Goal: Task Accomplishment & Management: Manage account settings

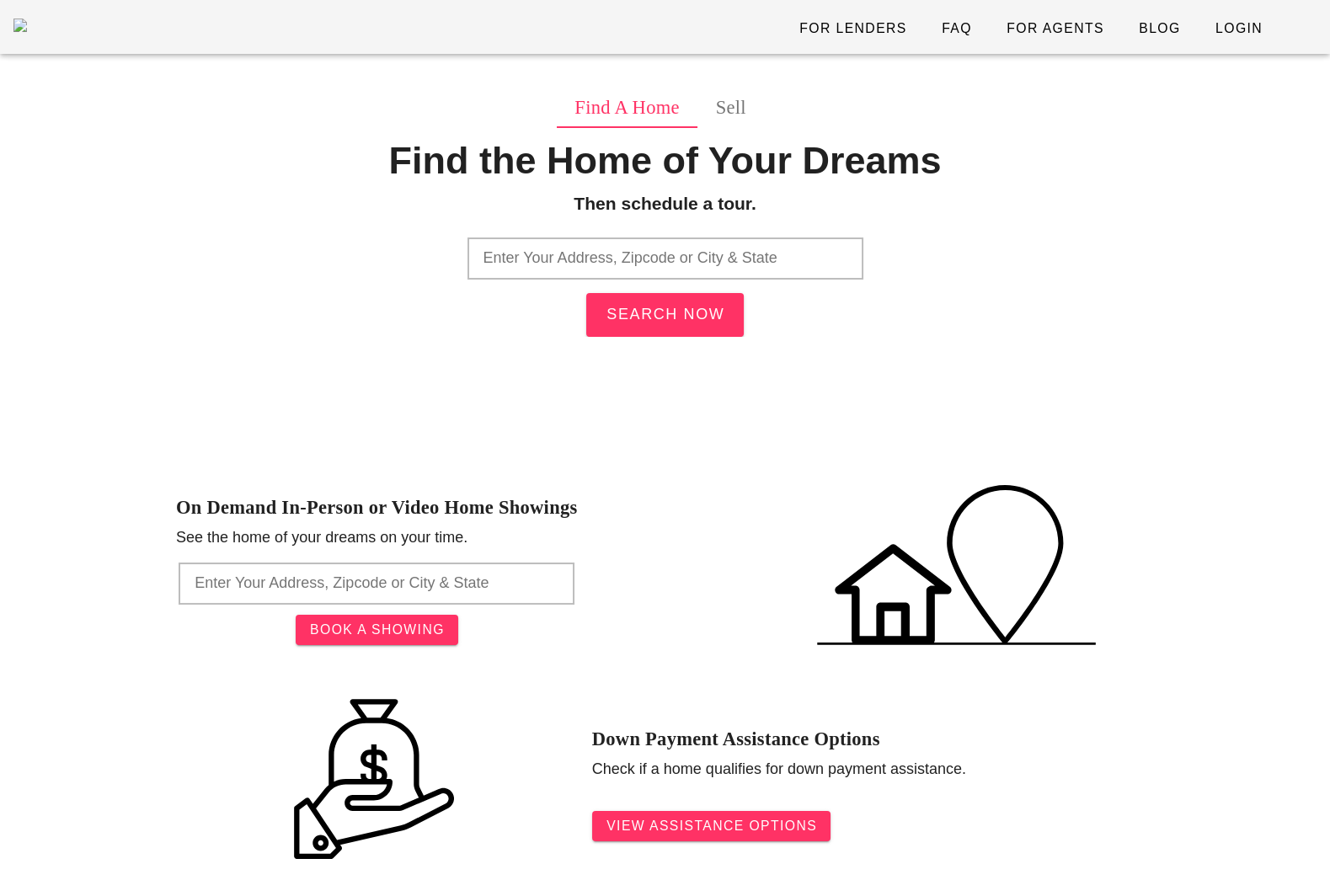
click at [577, 256] on input "text" at bounding box center [665, 258] width 396 height 42
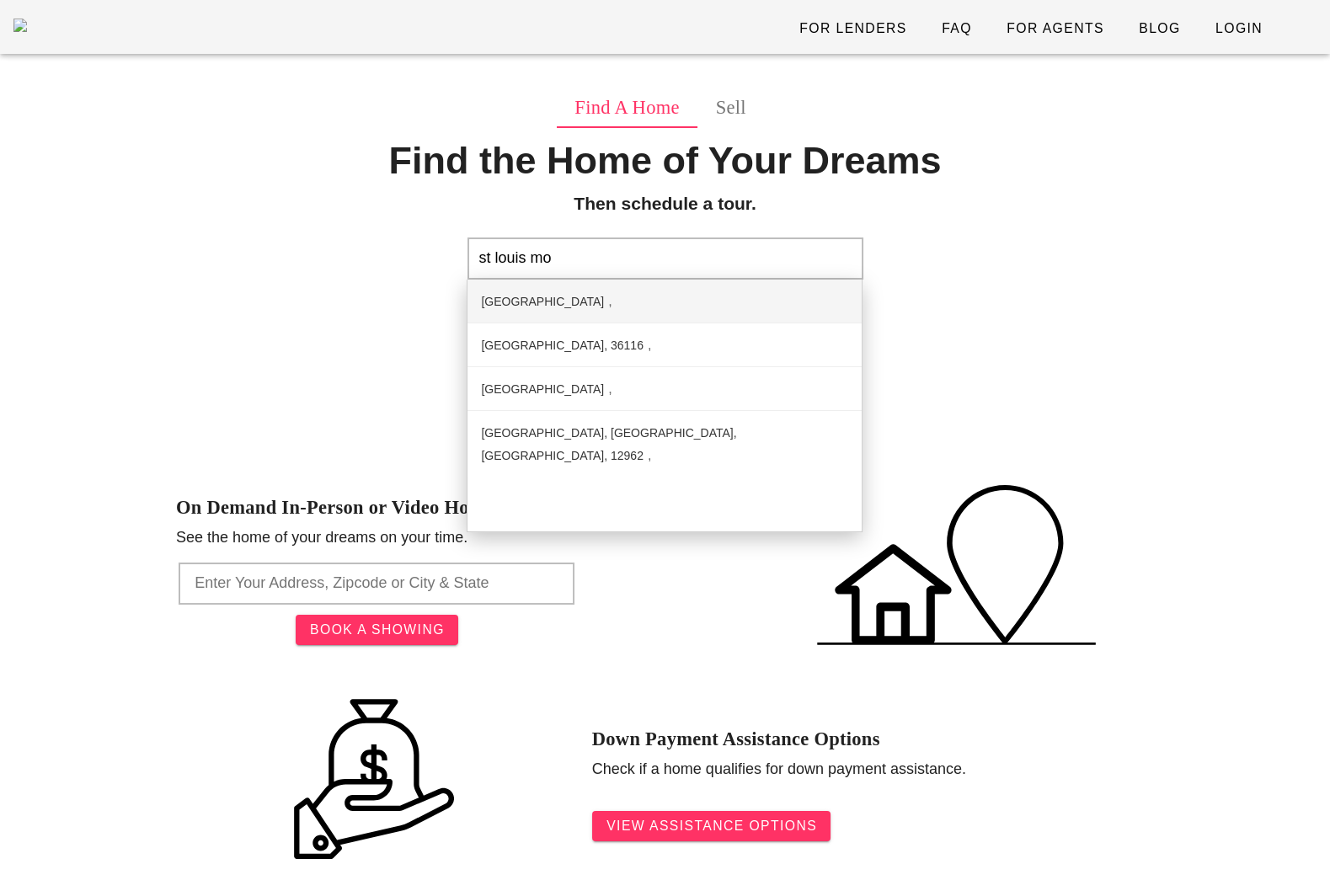
click at [604, 308] on div "St Louis Mo St, Madison, IL, 62060" at bounding box center [542, 301] width 123 height 14
type input "St Louis Mo St, Madison, IL, 62060"
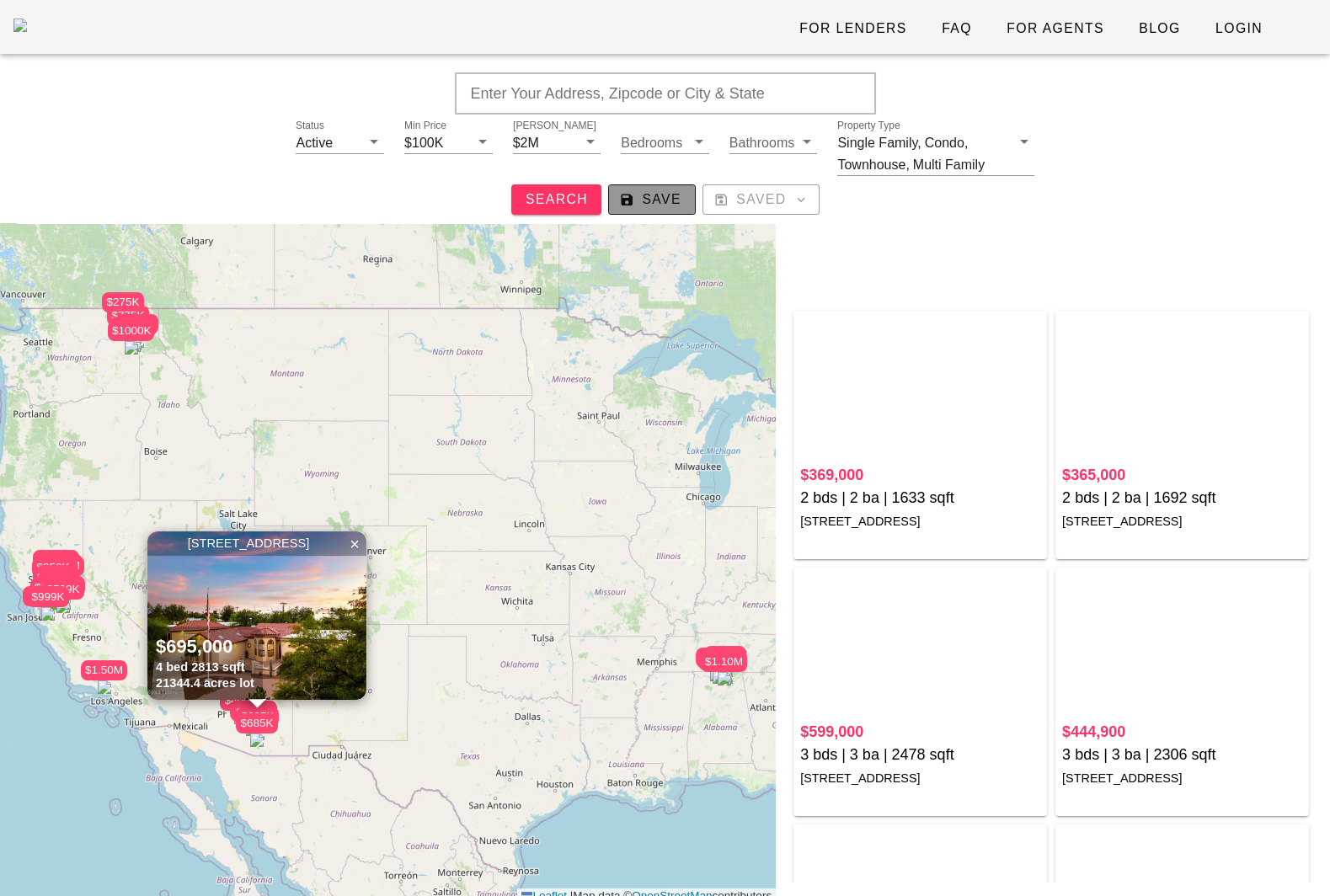
click at [651, 203] on span "Save" at bounding box center [651, 200] width 59 height 15
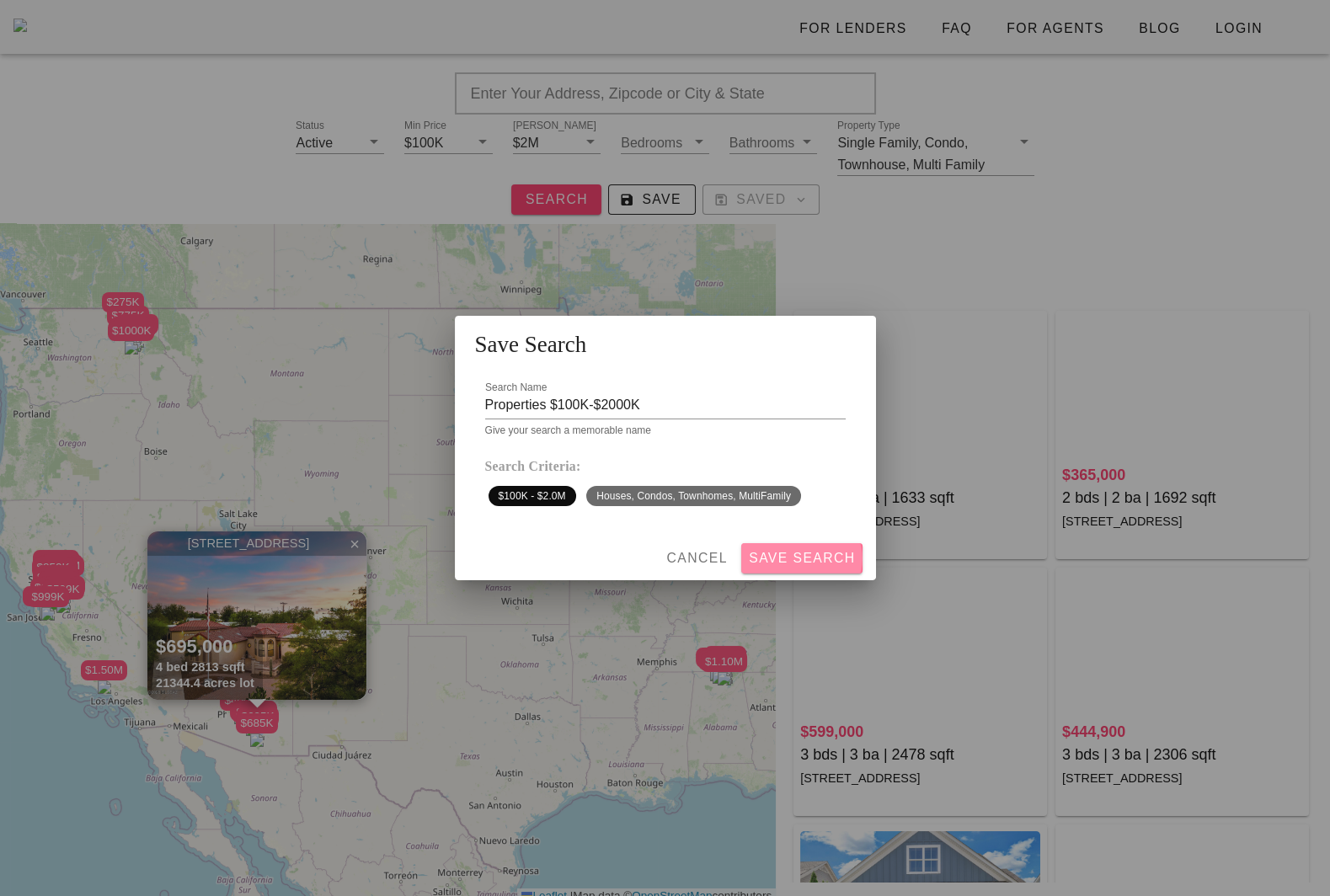
click at [823, 563] on span "Save Search" at bounding box center [801, 558] width 108 height 15
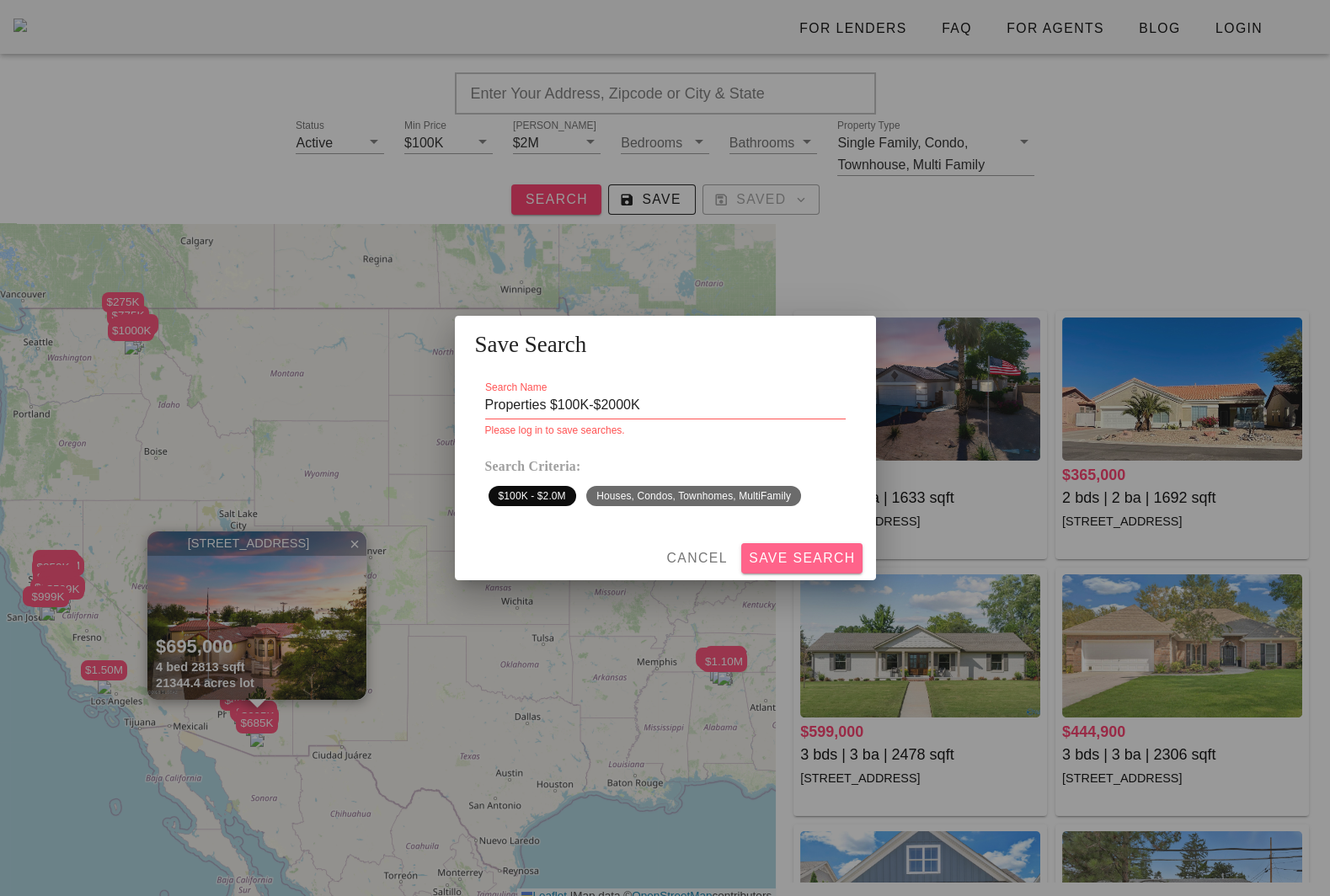
click at [805, 561] on span "Save Search" at bounding box center [801, 558] width 108 height 15
click at [697, 558] on span "Cancel" at bounding box center [696, 558] width 62 height 15
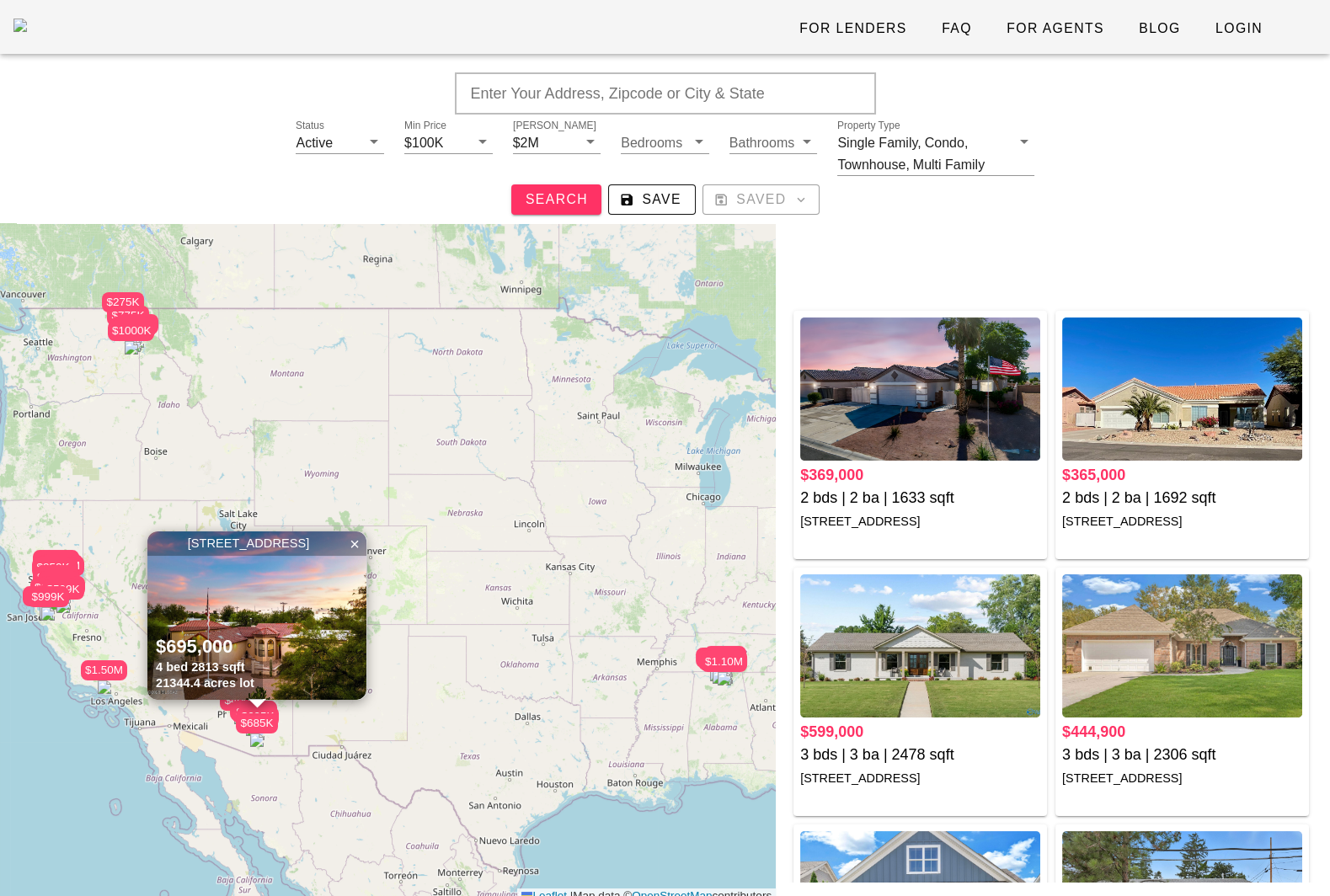
click at [1237, 44] on div "For Lenders FAQ For Agents Blog Login" at bounding box center [665, 27] width 1330 height 54
click at [1238, 25] on span "Login" at bounding box center [1238, 28] width 48 height 15
click at [647, 199] on span "Save" at bounding box center [651, 200] width 59 height 15
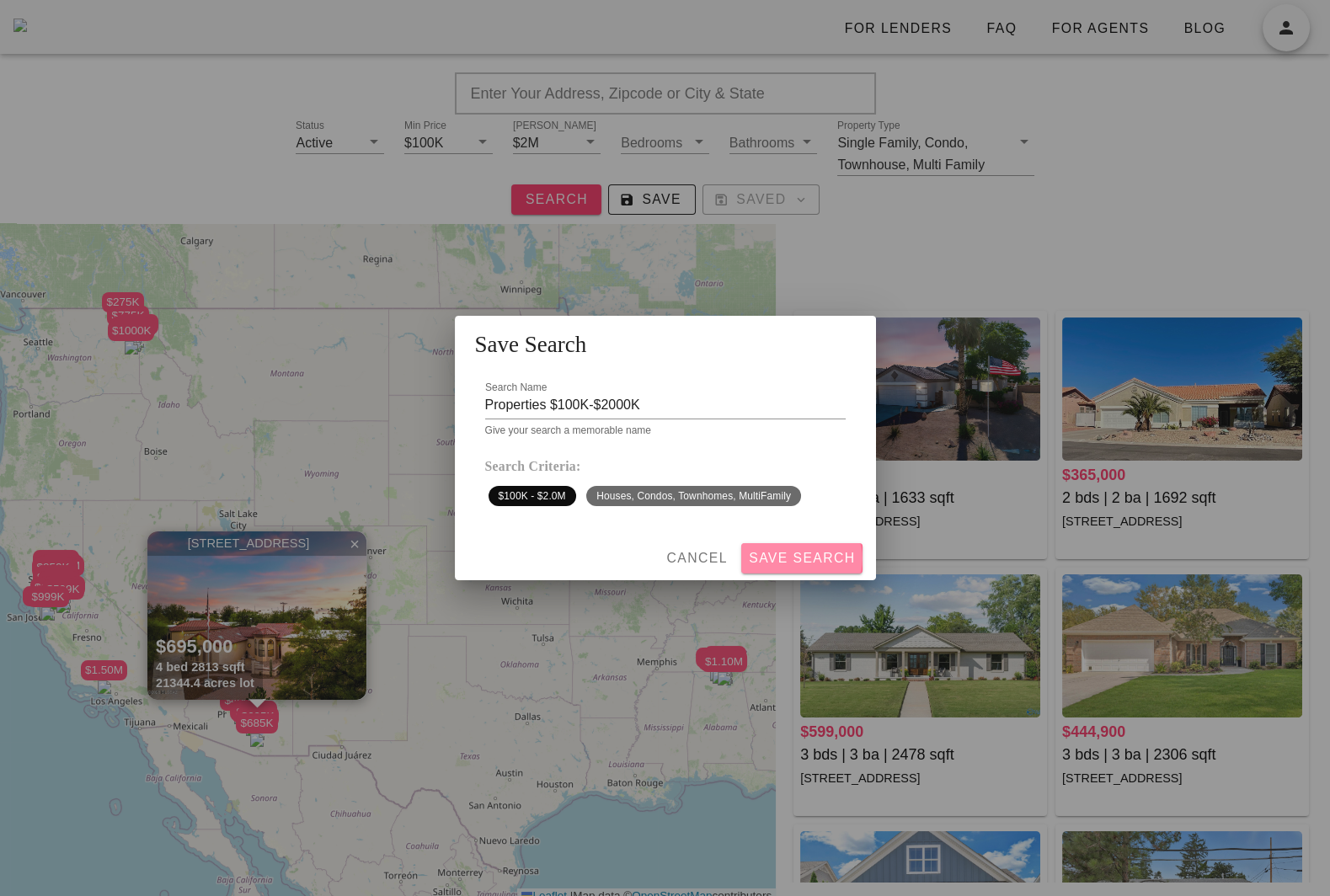
click at [811, 561] on span "Save Search" at bounding box center [801, 558] width 108 height 15
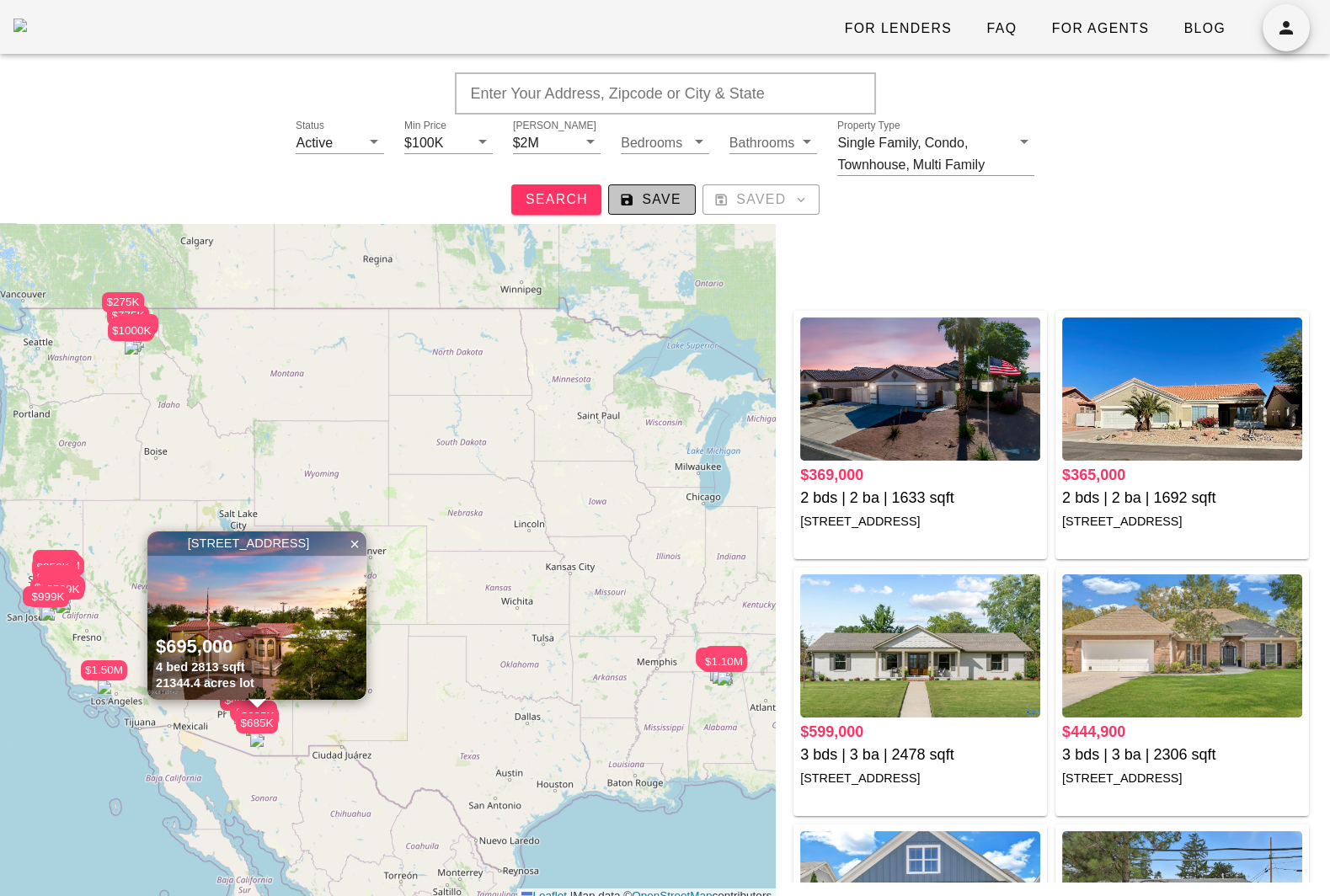
click at [642, 201] on span "Save" at bounding box center [651, 200] width 59 height 15
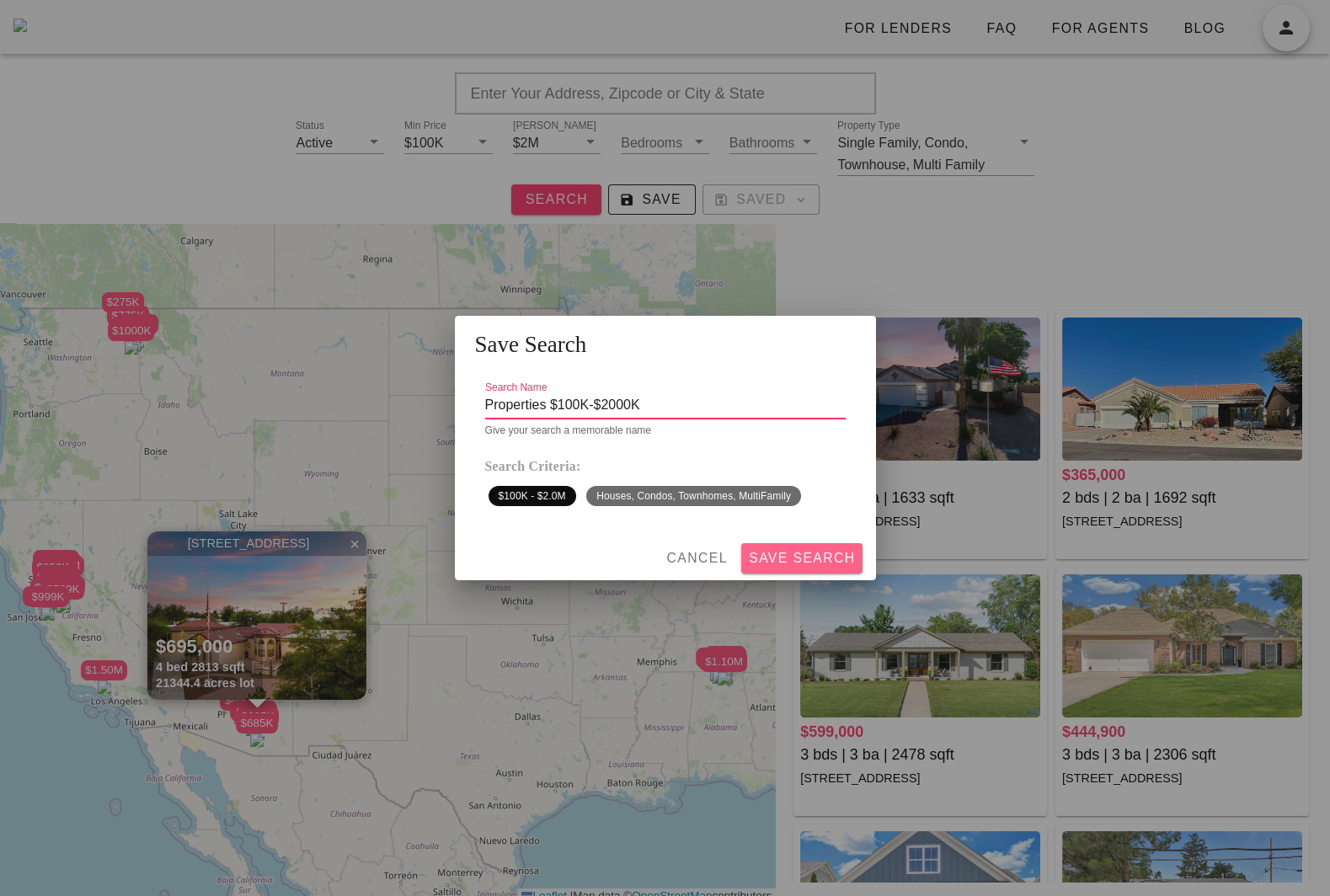
click at [833, 568] on button "Save Search" at bounding box center [801, 558] width 121 height 31
click at [664, 394] on input "Properties $100K-$2000K" at bounding box center [665, 405] width 361 height 27
click at [664, 398] on input "Properties $100K-$2000K" at bounding box center [665, 405] width 361 height 27
type input "Properties $100K-$2000K - 1"
click at [796, 552] on span "Save Search" at bounding box center [801, 558] width 108 height 15
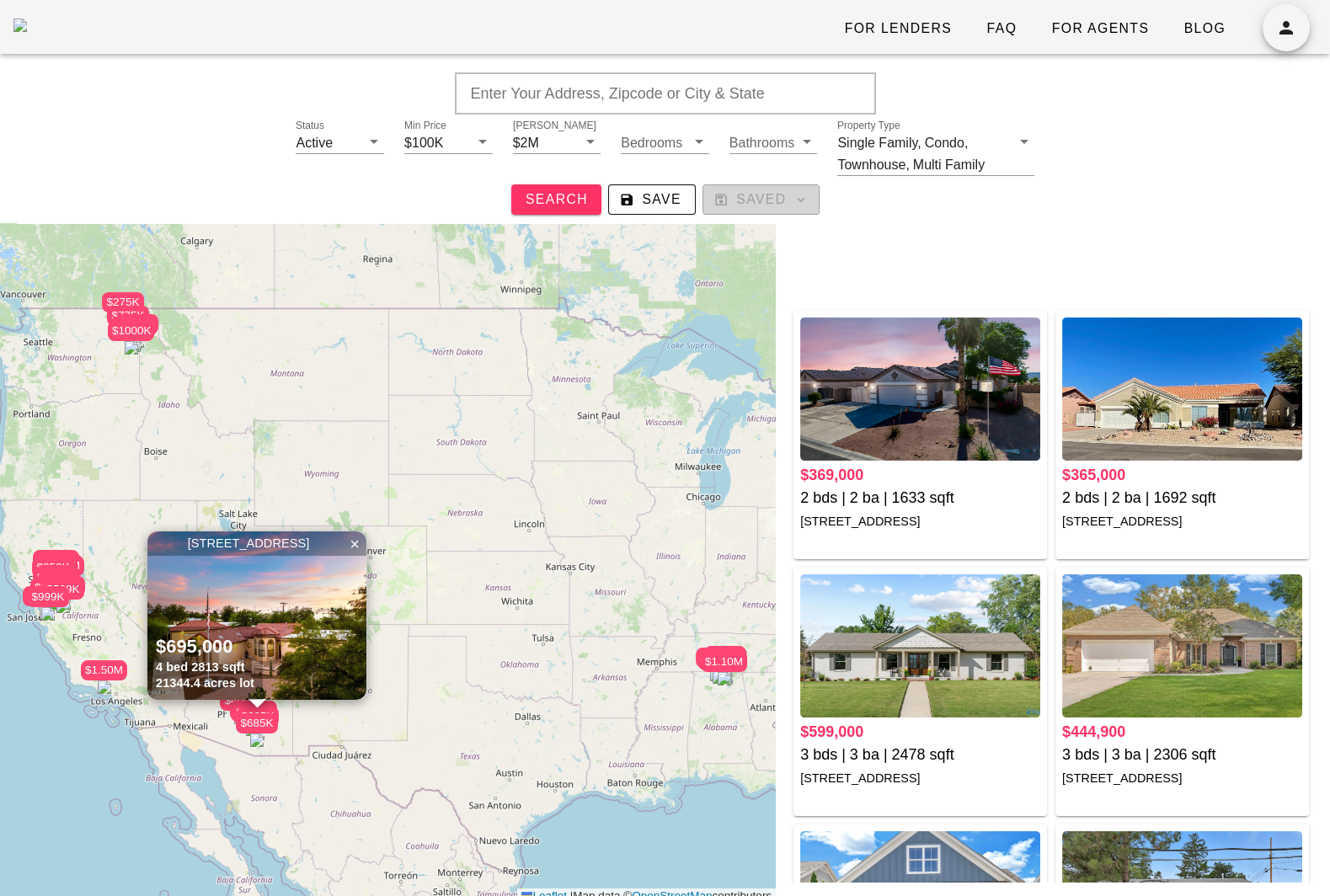
click at [752, 192] on span "Saved" at bounding box center [761, 200] width 89 height 15
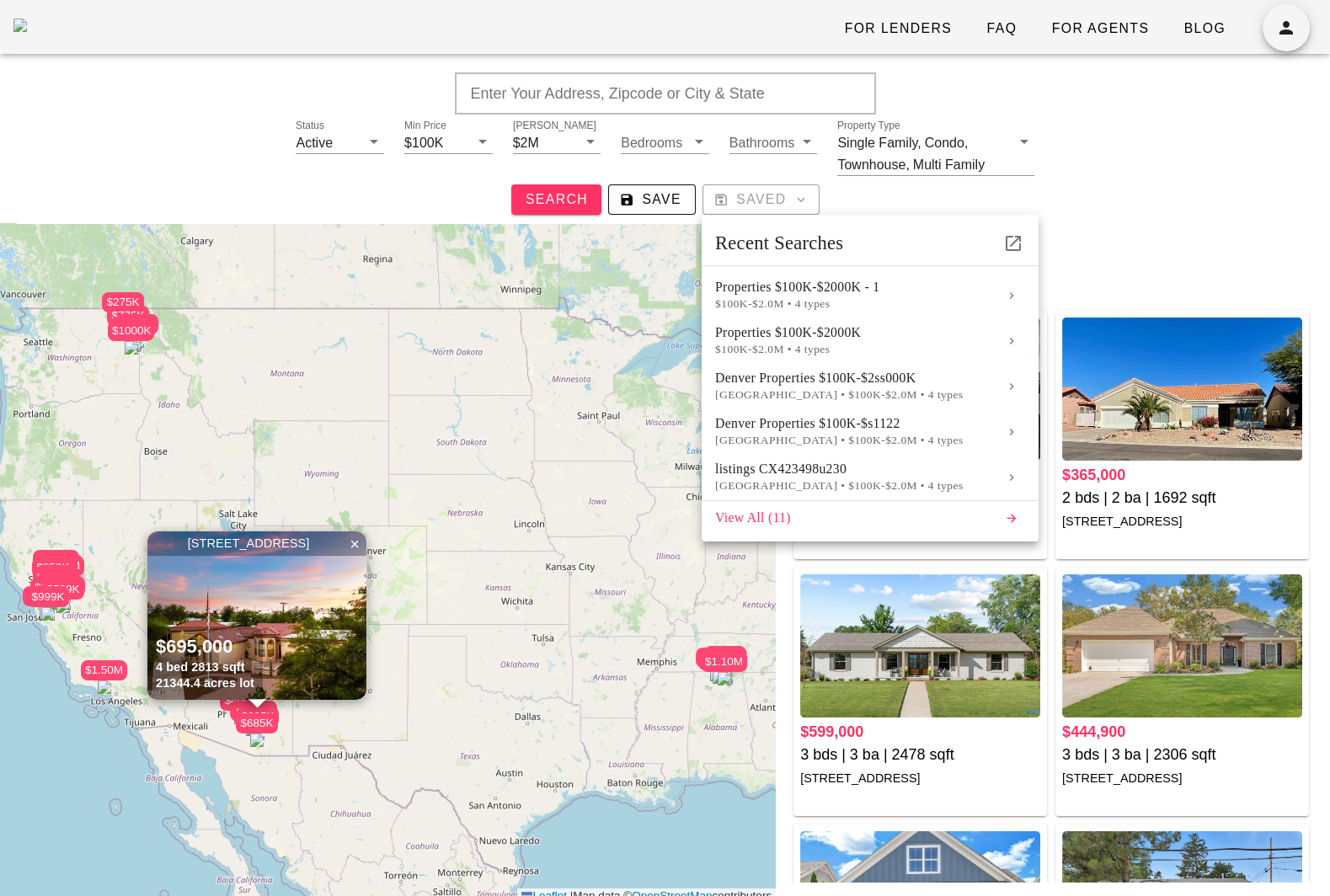
click at [843, 200] on div "Search Save Saved" at bounding box center [665, 200] width 1299 height 31
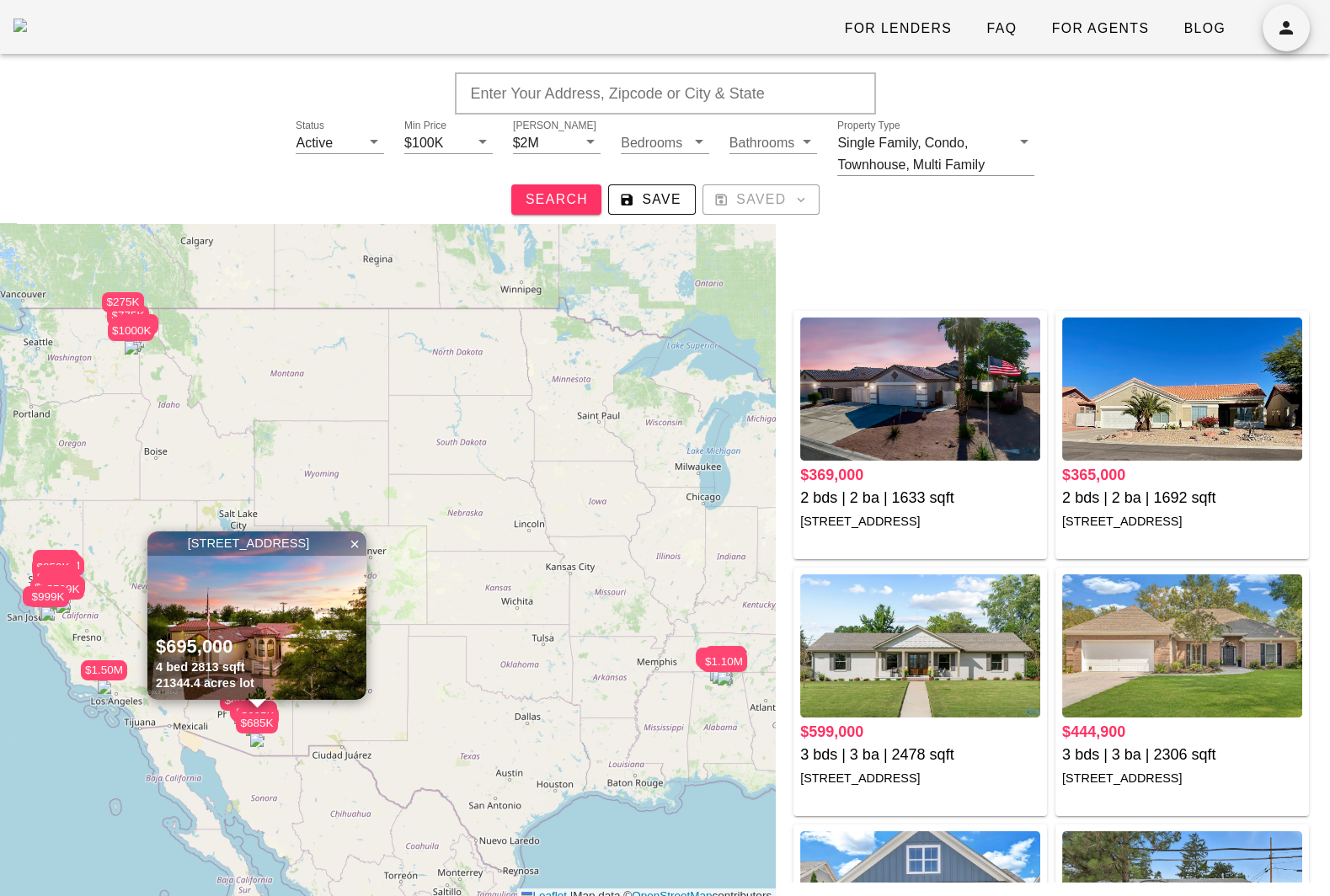
click at [847, 203] on div "Search Save Saved" at bounding box center [665, 200] width 1299 height 31
click at [775, 196] on span "Saved" at bounding box center [761, 200] width 89 height 15
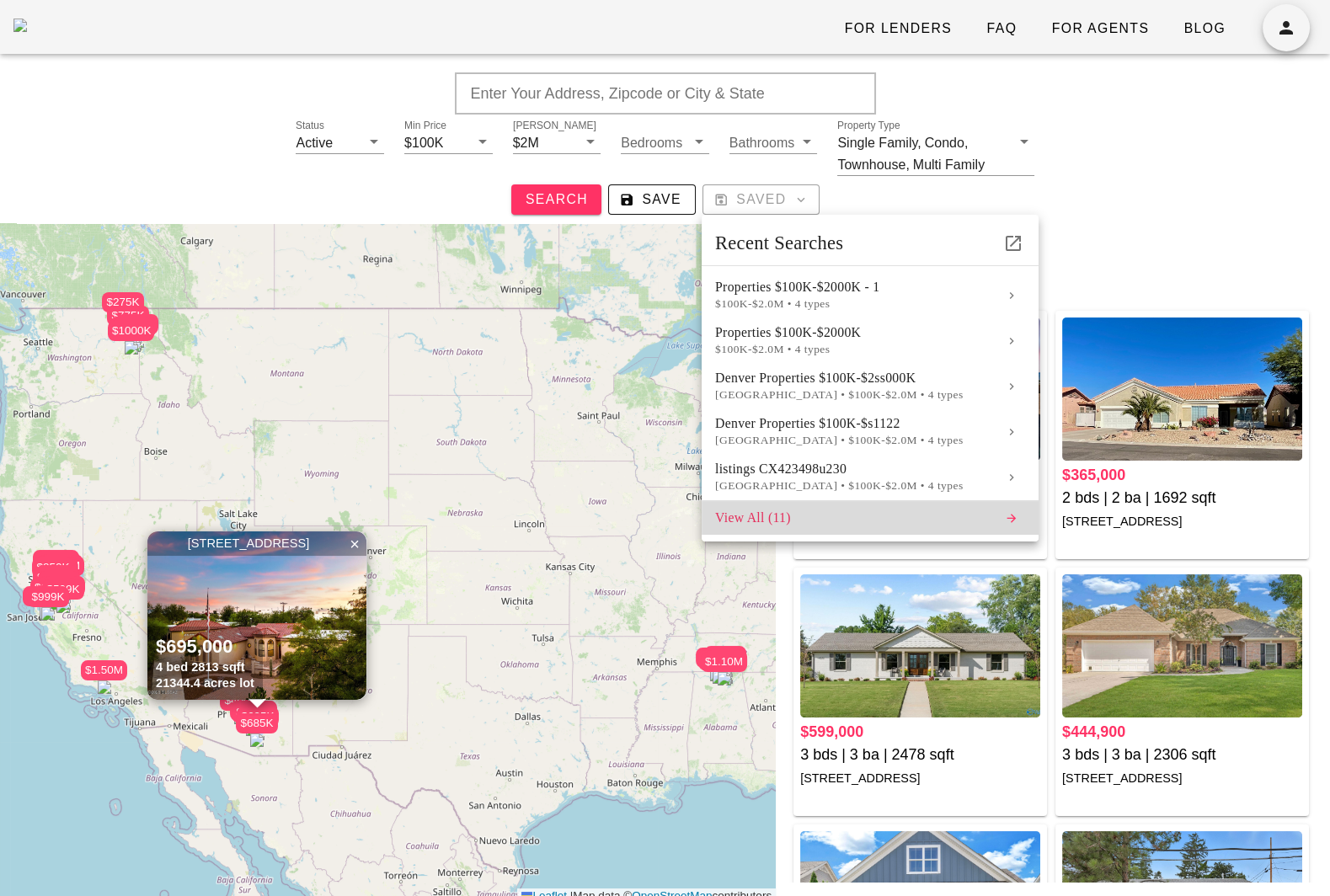
click at [754, 515] on div "View All (11)" at bounding box center [853, 518] width 276 height 15
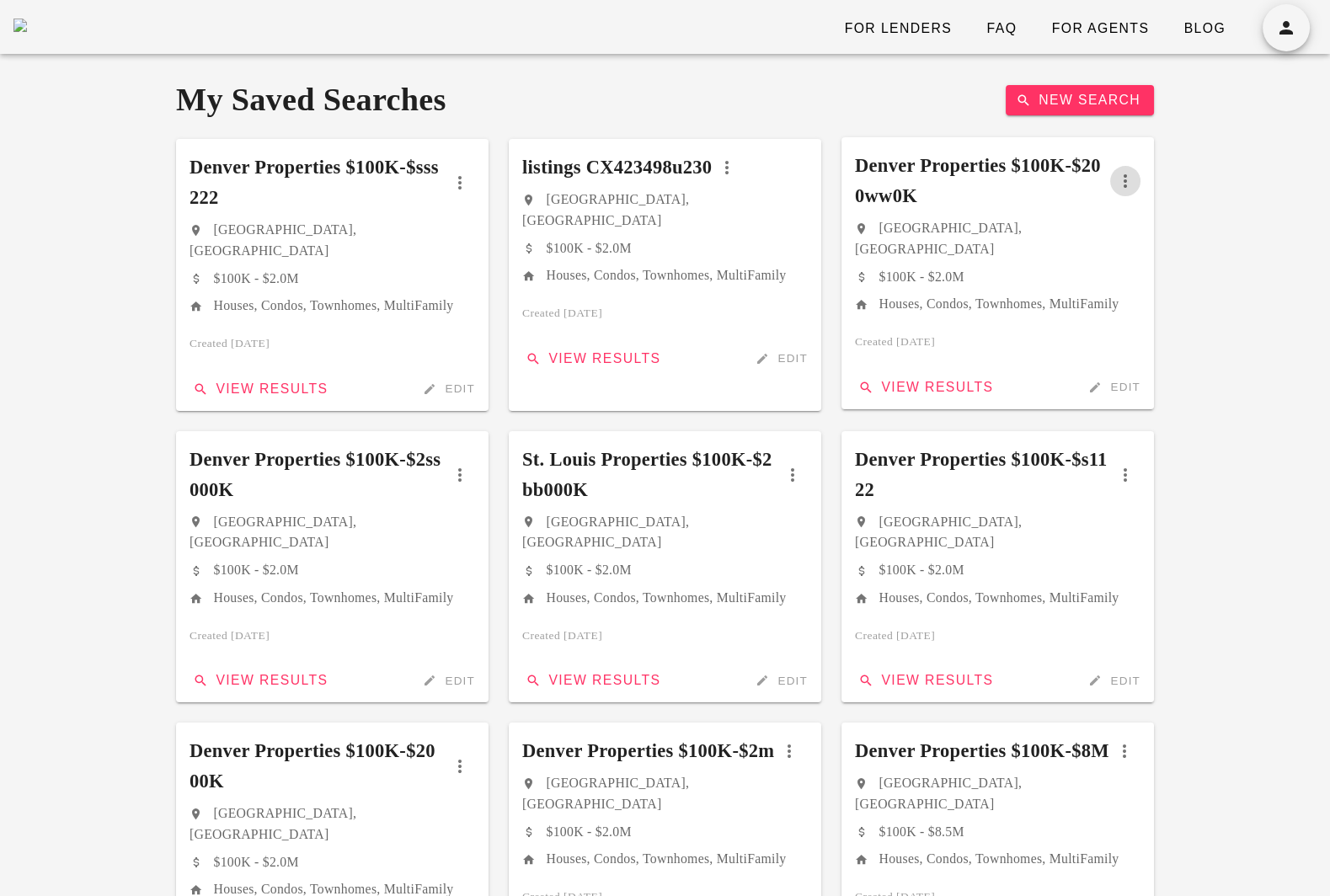
click at [1128, 181] on icon "button" at bounding box center [1125, 181] width 20 height 20
click at [1184, 269] on div "Delete" at bounding box center [1206, 274] width 70 height 19
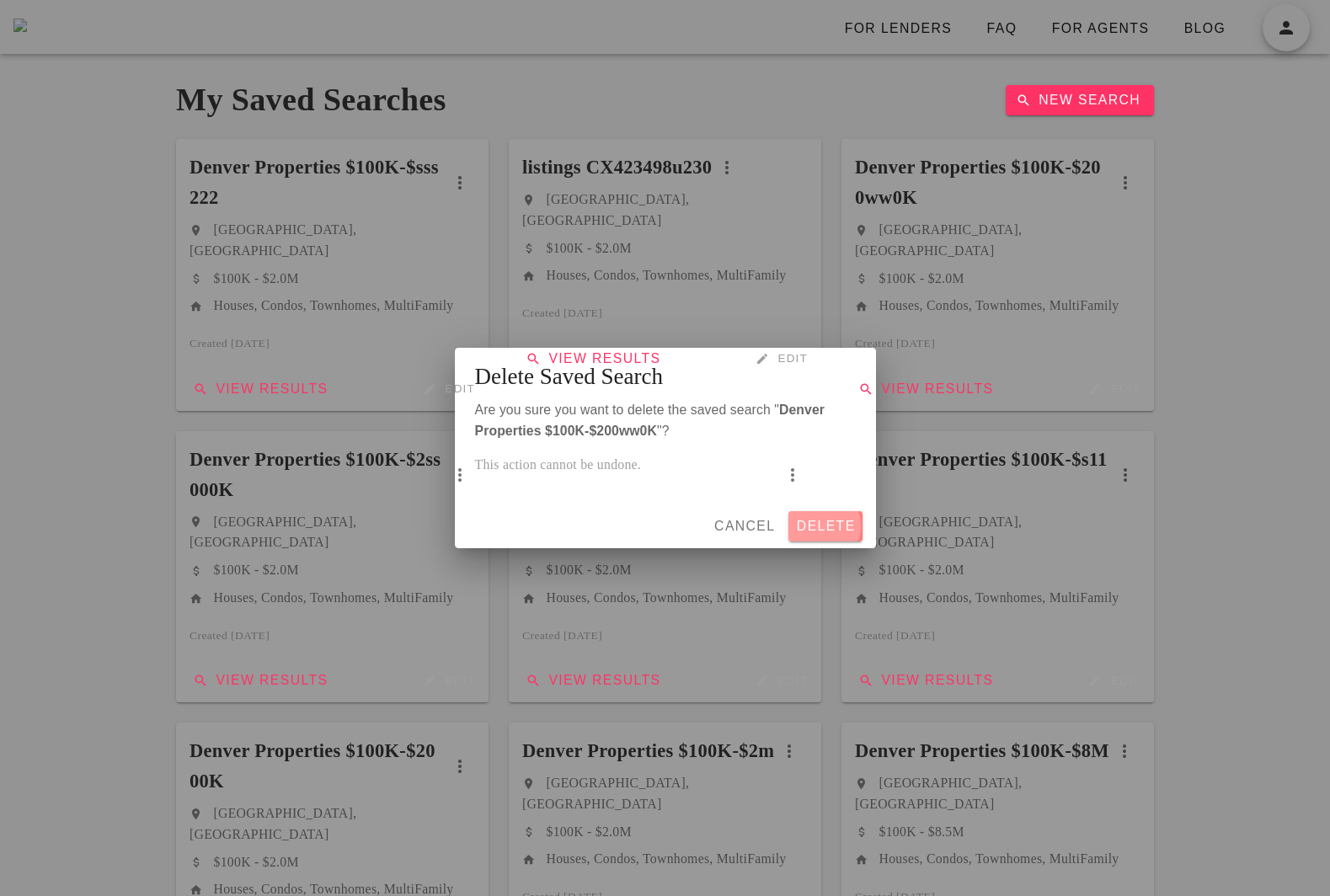
click at [839, 527] on span "Delete" at bounding box center [825, 526] width 60 height 15
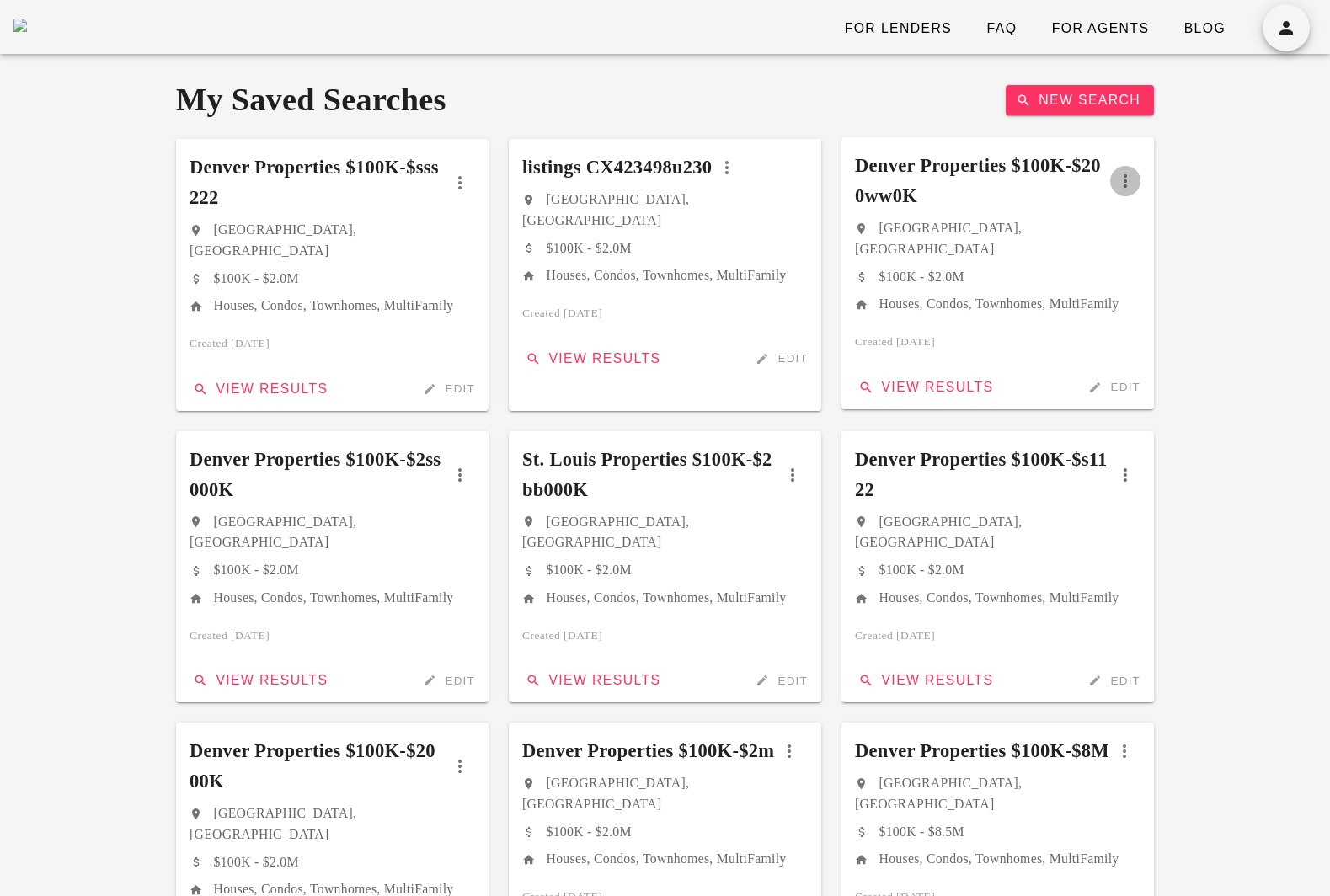
click at [1133, 176] on icon "button" at bounding box center [1125, 181] width 20 height 20
click at [1185, 270] on div "Delete" at bounding box center [1206, 274] width 70 height 19
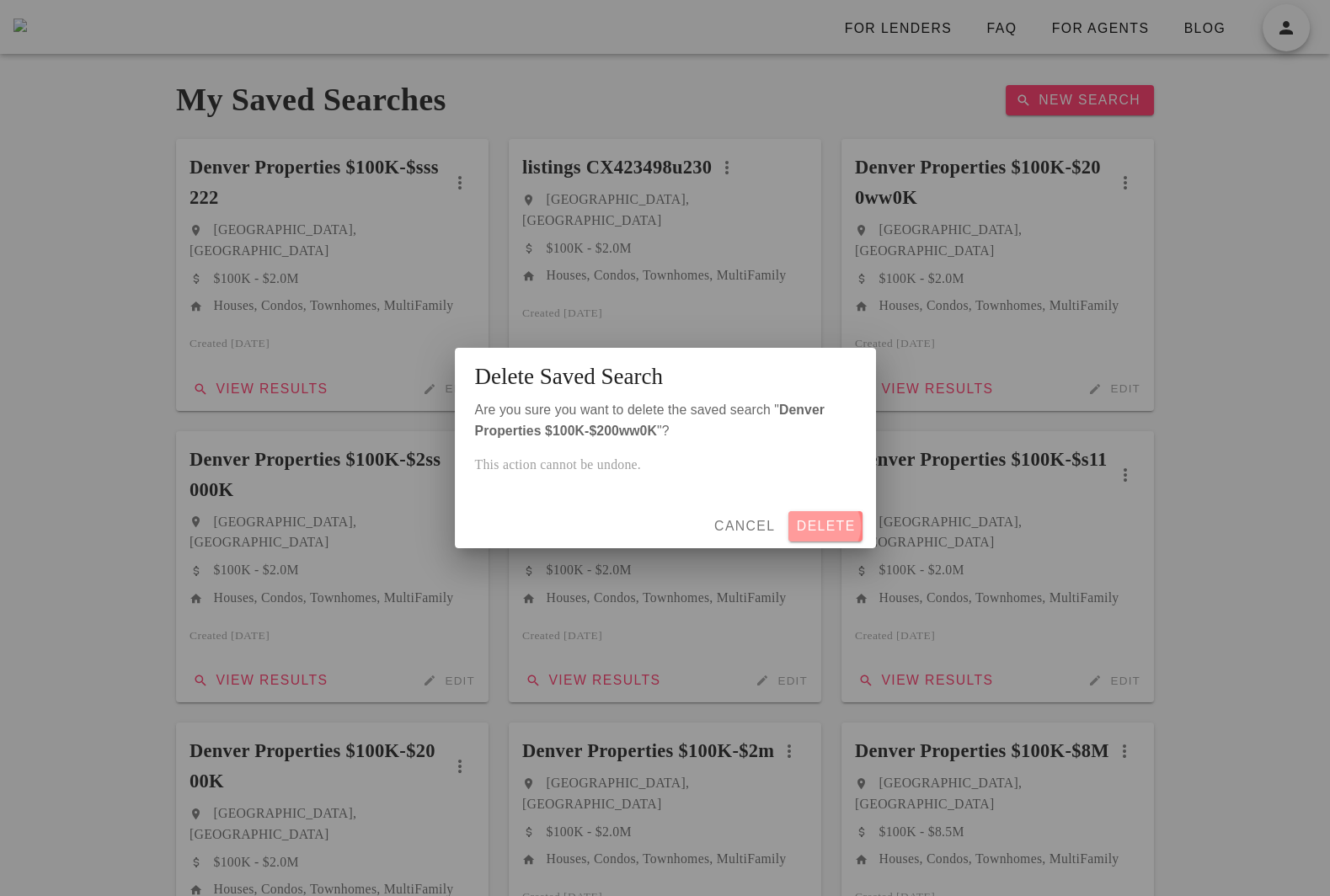
click at [844, 526] on span "Delete" at bounding box center [825, 526] width 60 height 15
